Goal: Complete application form

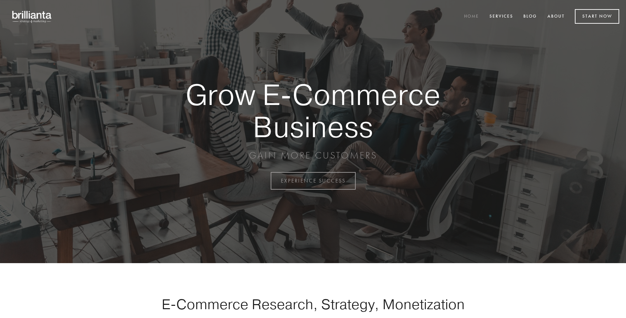
scroll to position [1776, 0]
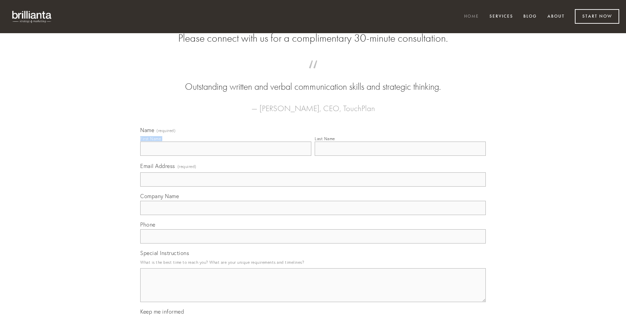
type input "[PERSON_NAME]"
click at [400, 156] on input "Last Name" at bounding box center [400, 149] width 171 height 14
type input "[PERSON_NAME]"
click at [313, 187] on input "Email Address (required)" at bounding box center [313, 179] width 346 height 14
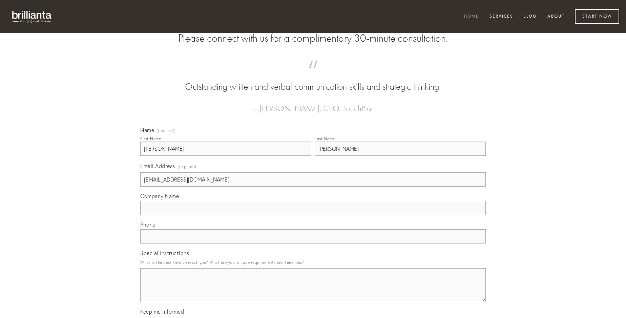
type input "[EMAIL_ADDRESS][DOMAIN_NAME]"
click at [313, 215] on input "Company Name" at bounding box center [313, 208] width 346 height 14
type input "aer"
click at [313, 244] on input "text" at bounding box center [313, 236] width 346 height 14
click at [313, 291] on textarea "Special Instructions" at bounding box center [313, 285] width 346 height 34
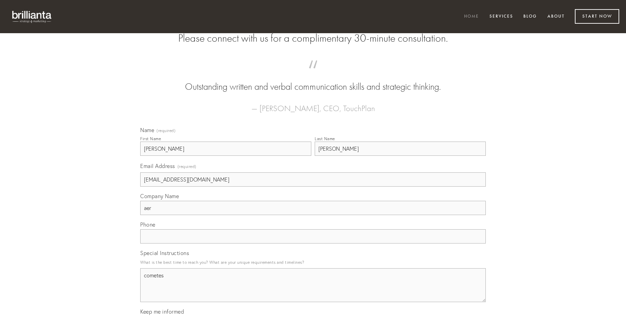
type textarea "cometes"
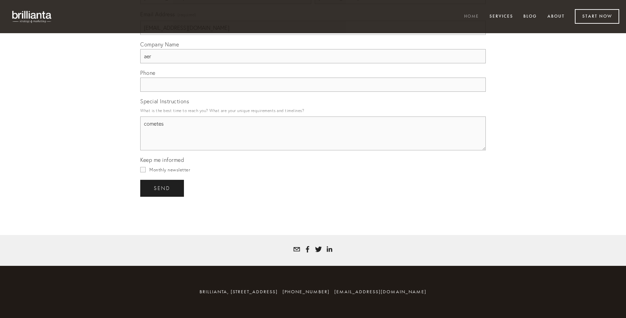
click at [163, 188] on span "send" at bounding box center [162, 188] width 17 height 6
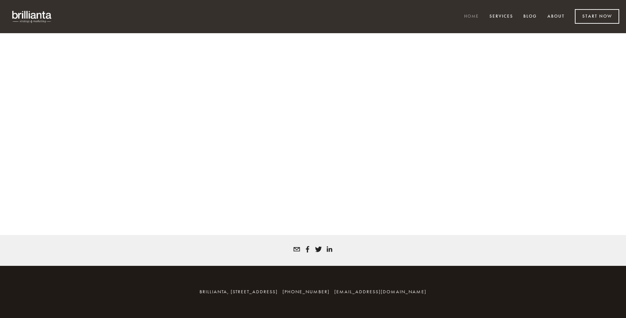
scroll to position [1766, 0]
